Goal: Transaction & Acquisition: Purchase product/service

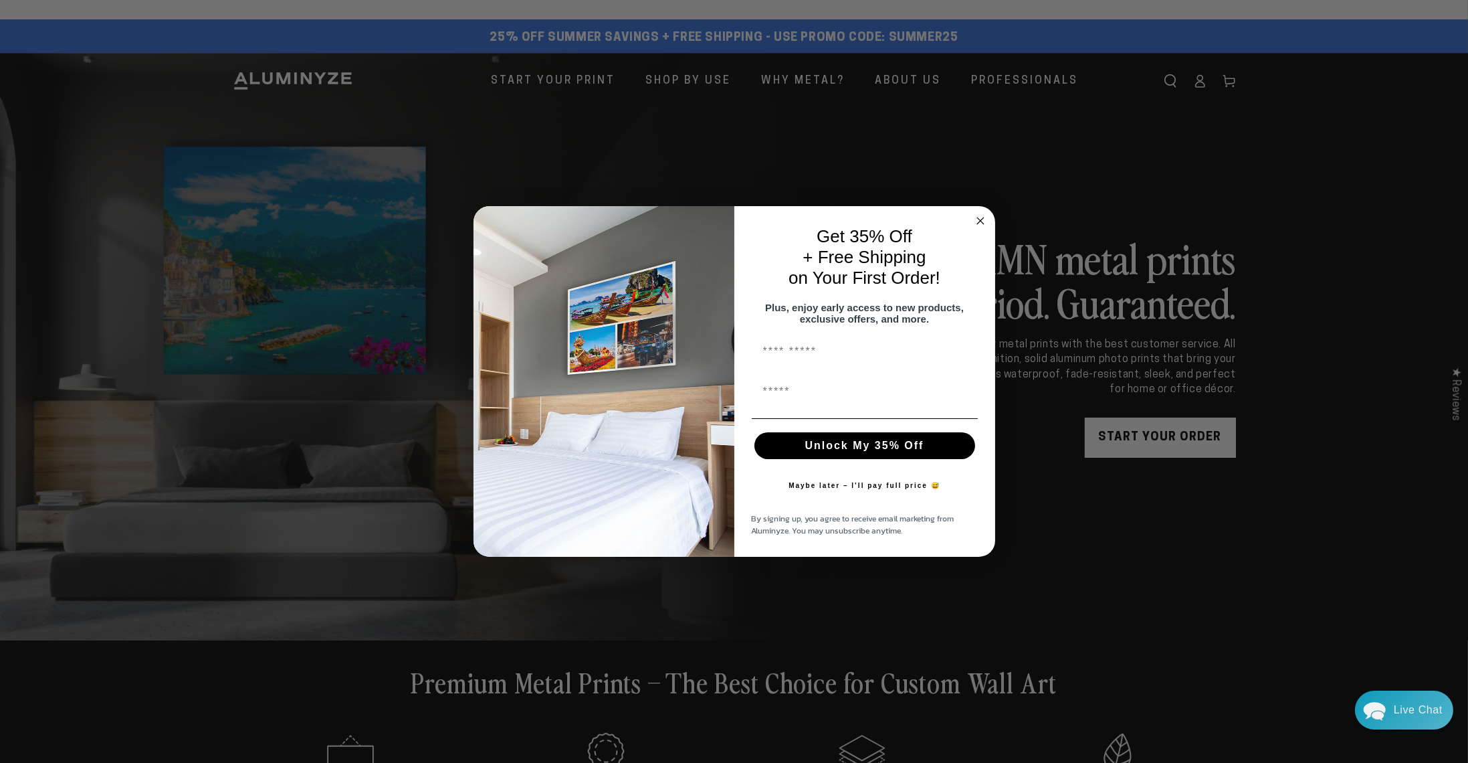
click at [981, 217] on circle "Close dialog" at bounding box center [980, 220] width 15 height 15
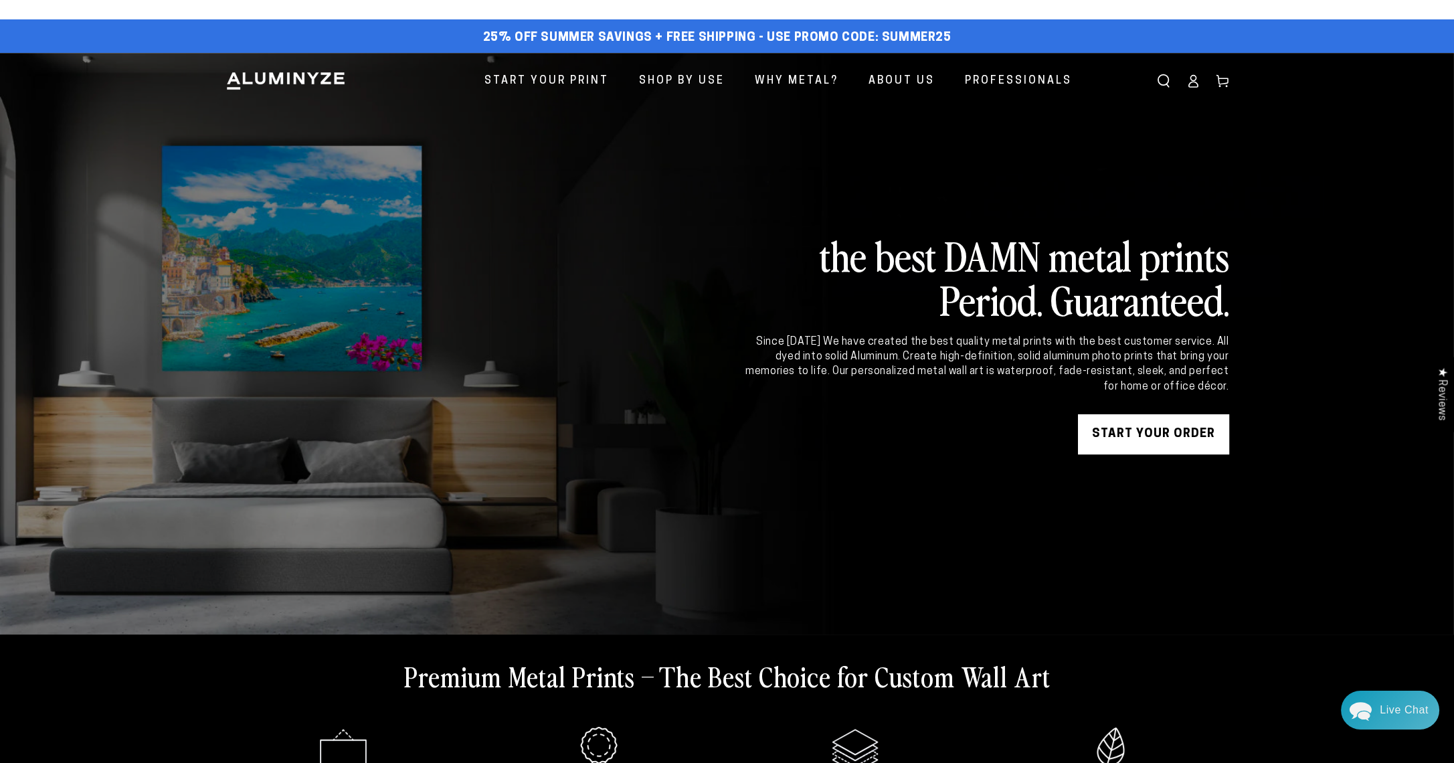
click at [1189, 84] on icon at bounding box center [1192, 80] width 13 height 13
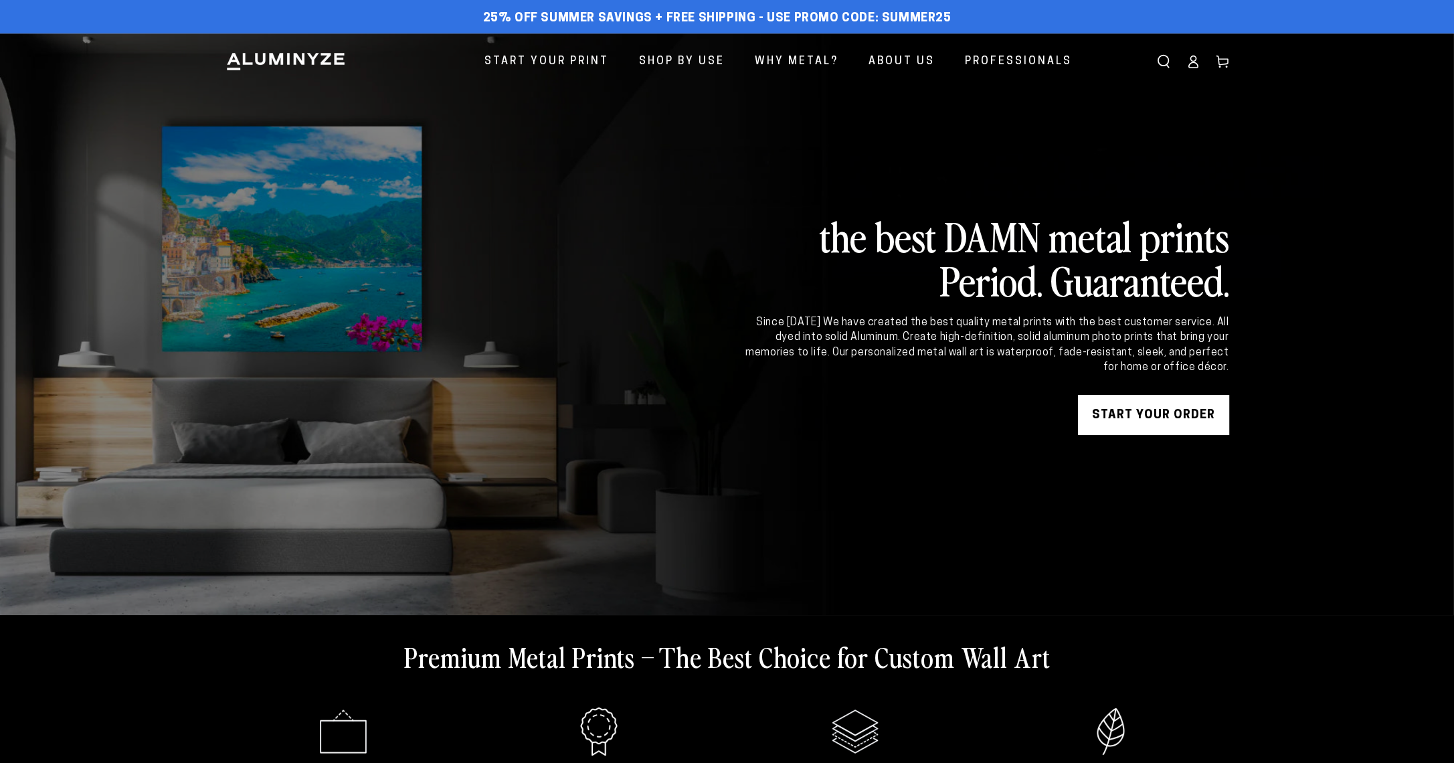
click at [1151, 421] on link "START YOUR Order" at bounding box center [1153, 415] width 151 height 40
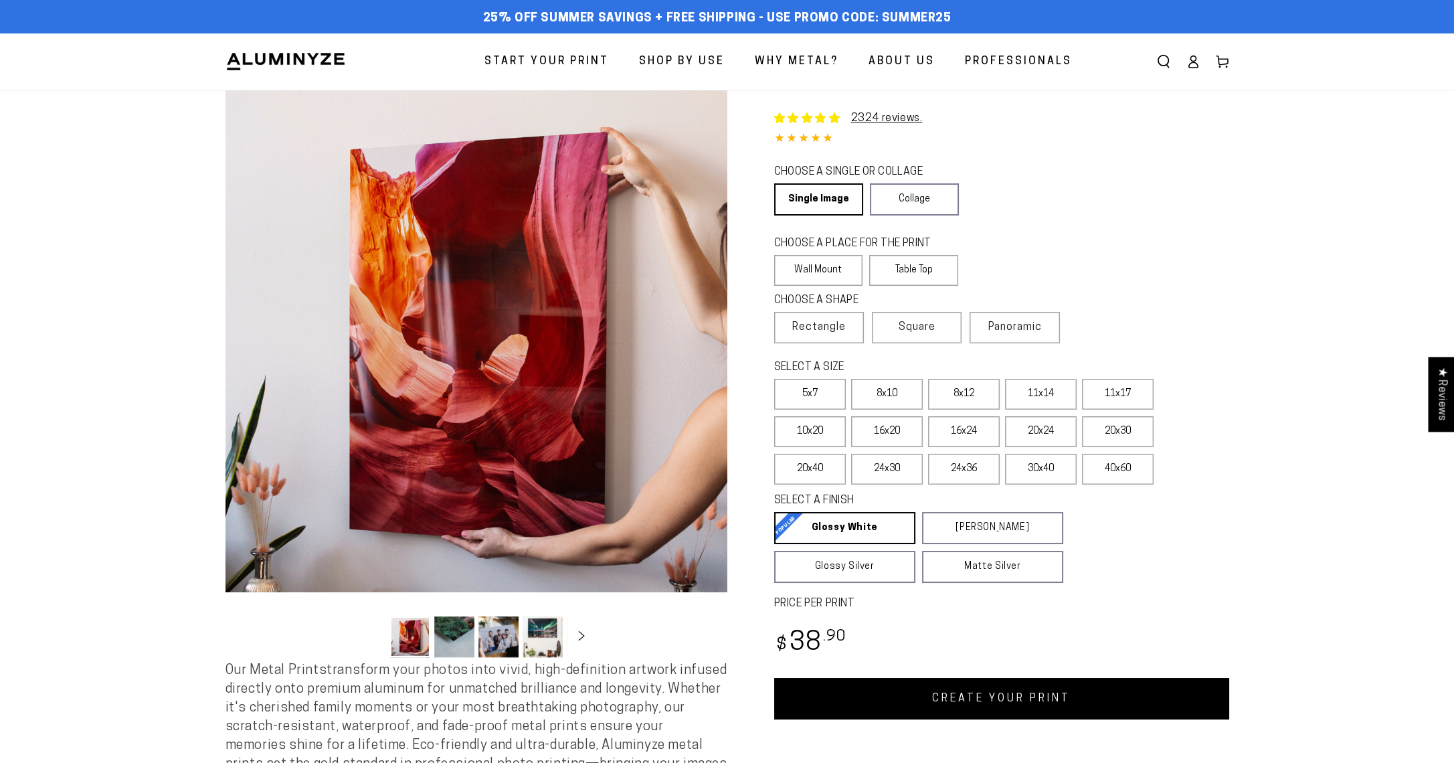
select select "**********"
click at [1020, 331] on span "Panoramic" at bounding box center [1015, 327] width 54 height 11
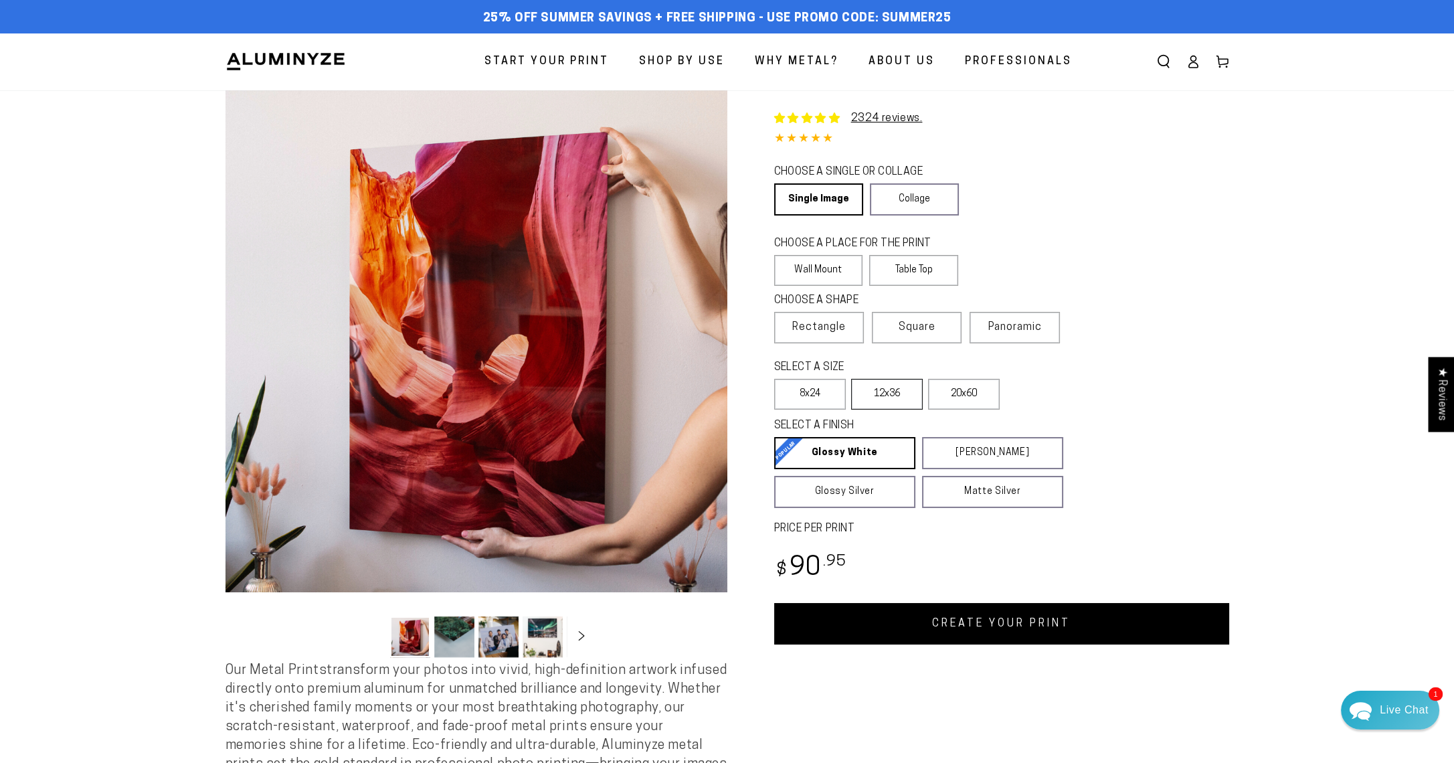
click at [904, 390] on label "12x36" at bounding box center [887, 394] width 72 height 31
click at [828, 328] on span "Rectangle" at bounding box center [819, 327] width 54 height 16
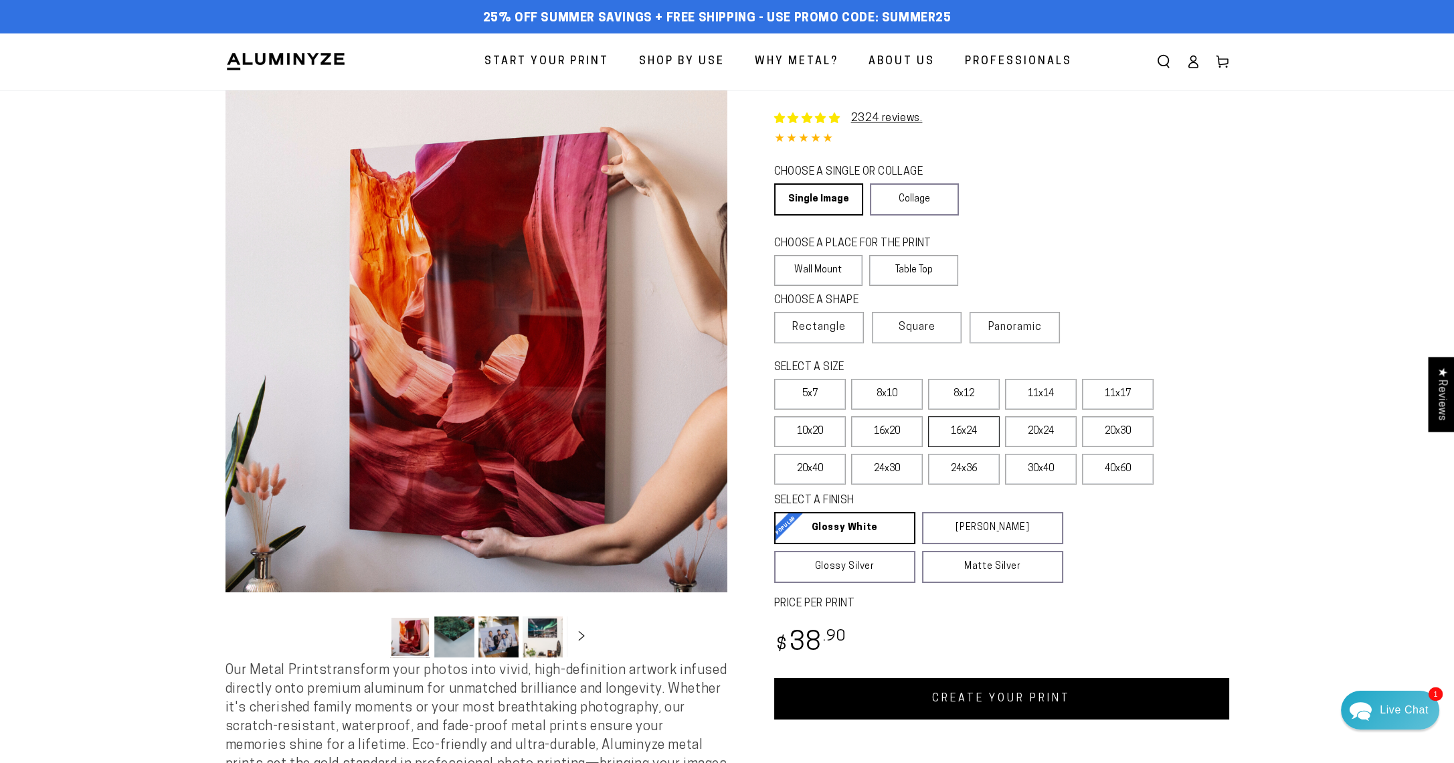
click at [955, 435] on label "16x24" at bounding box center [964, 431] width 72 height 31
click at [988, 66] on span "Professionals" at bounding box center [1018, 61] width 107 height 19
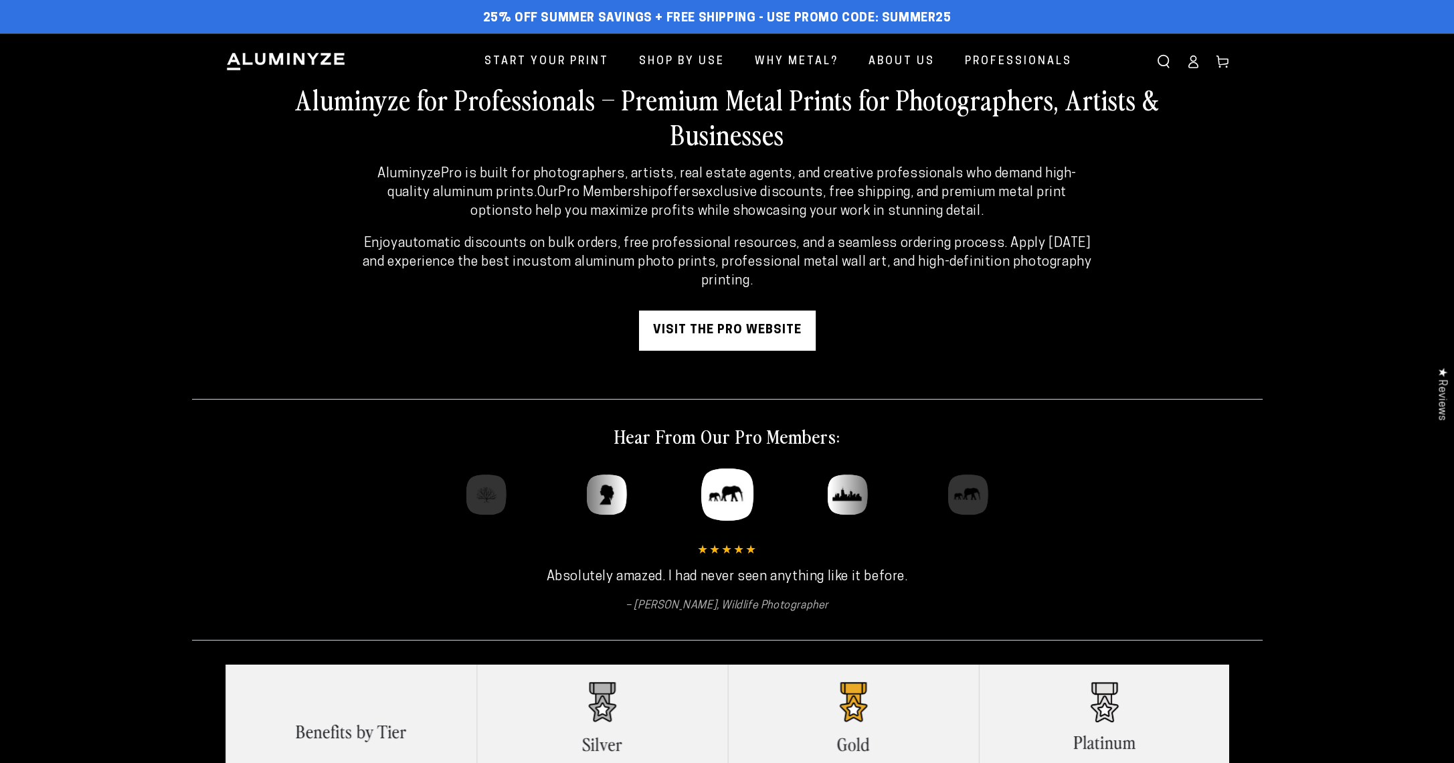
click at [717, 341] on link "visit the pro website" at bounding box center [727, 330] width 177 height 40
